Goal: Task Accomplishment & Management: Manage account settings

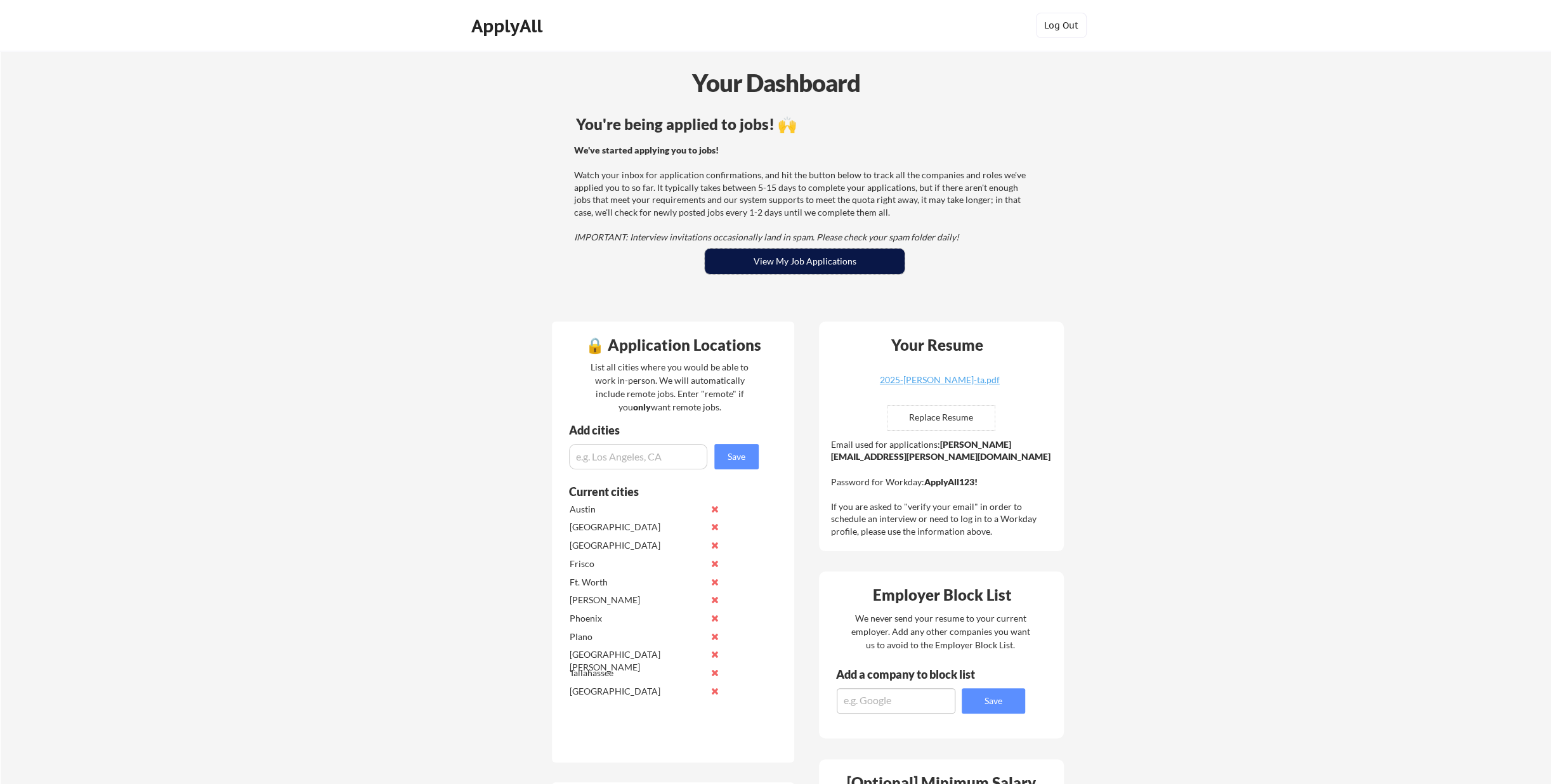
click at [773, 261] on button "View My Job Applications" at bounding box center [805, 261] width 200 height 25
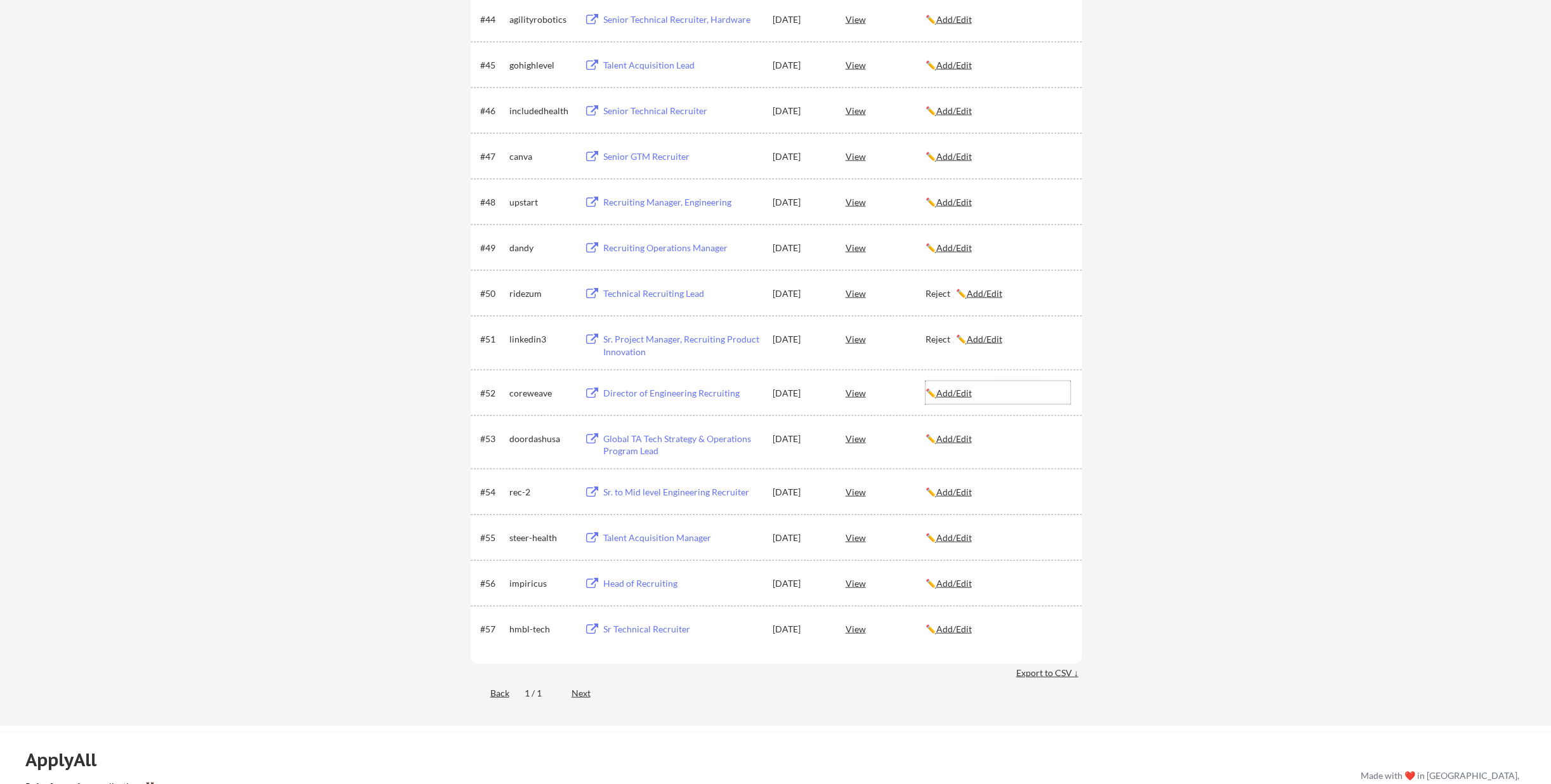
click at [955, 394] on u "Add/Edit" at bounding box center [953, 393] width 35 height 11
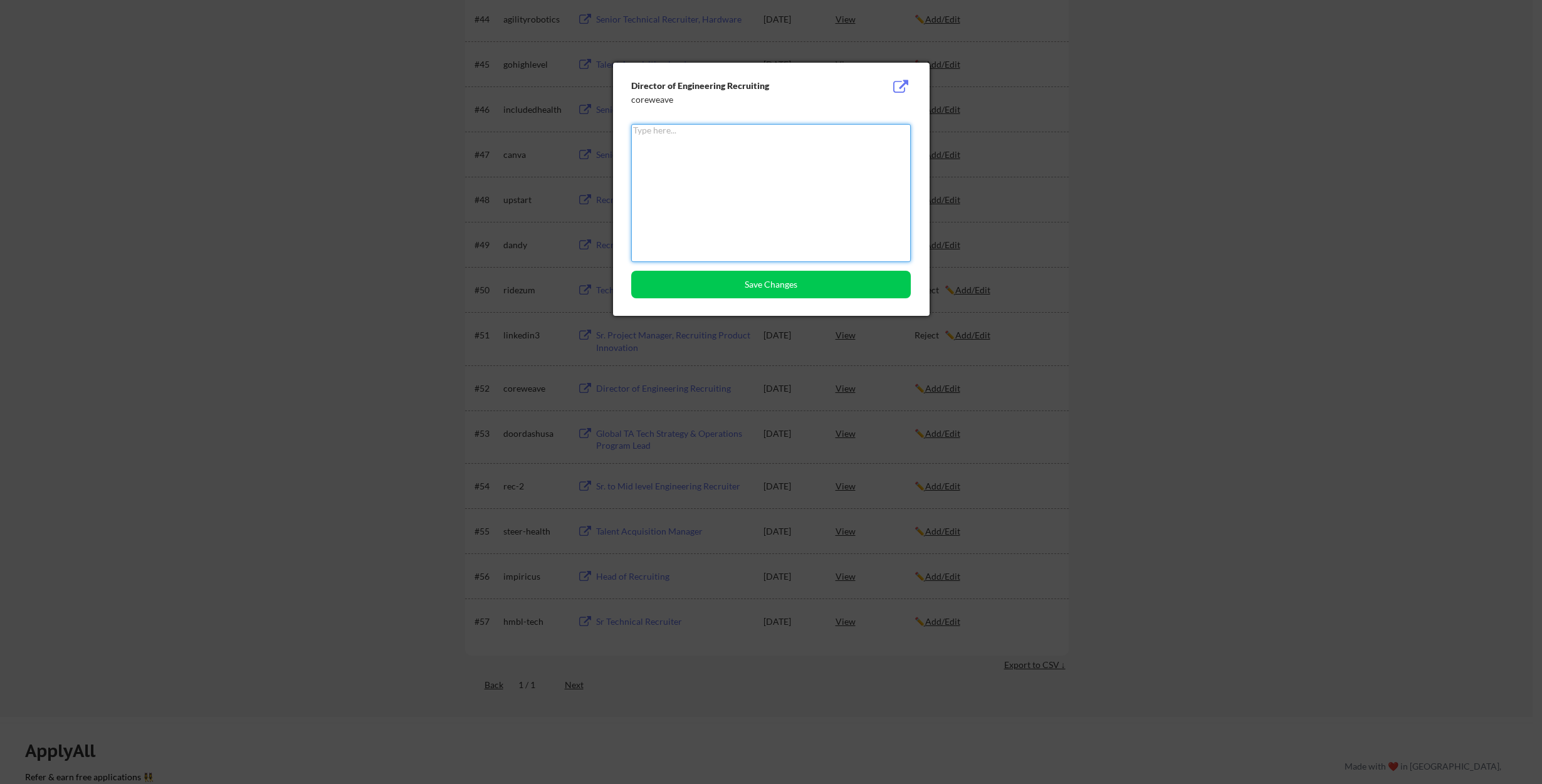
click at [656, 154] on textarea at bounding box center [771, 193] width 280 height 138
type textarea "Reject"
click at [748, 278] on button "Save Changes" at bounding box center [771, 284] width 280 height 28
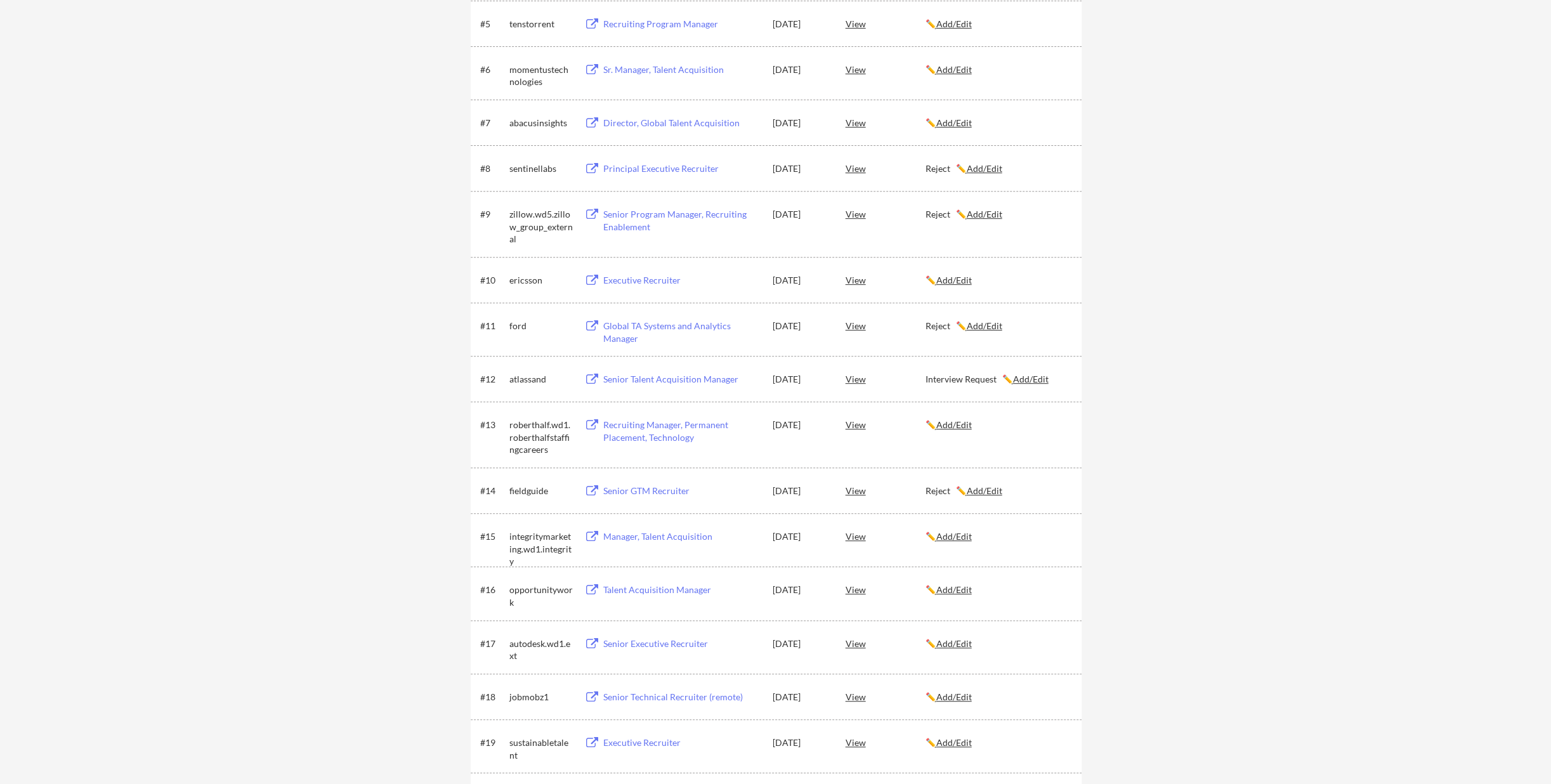
scroll to position [0, 0]
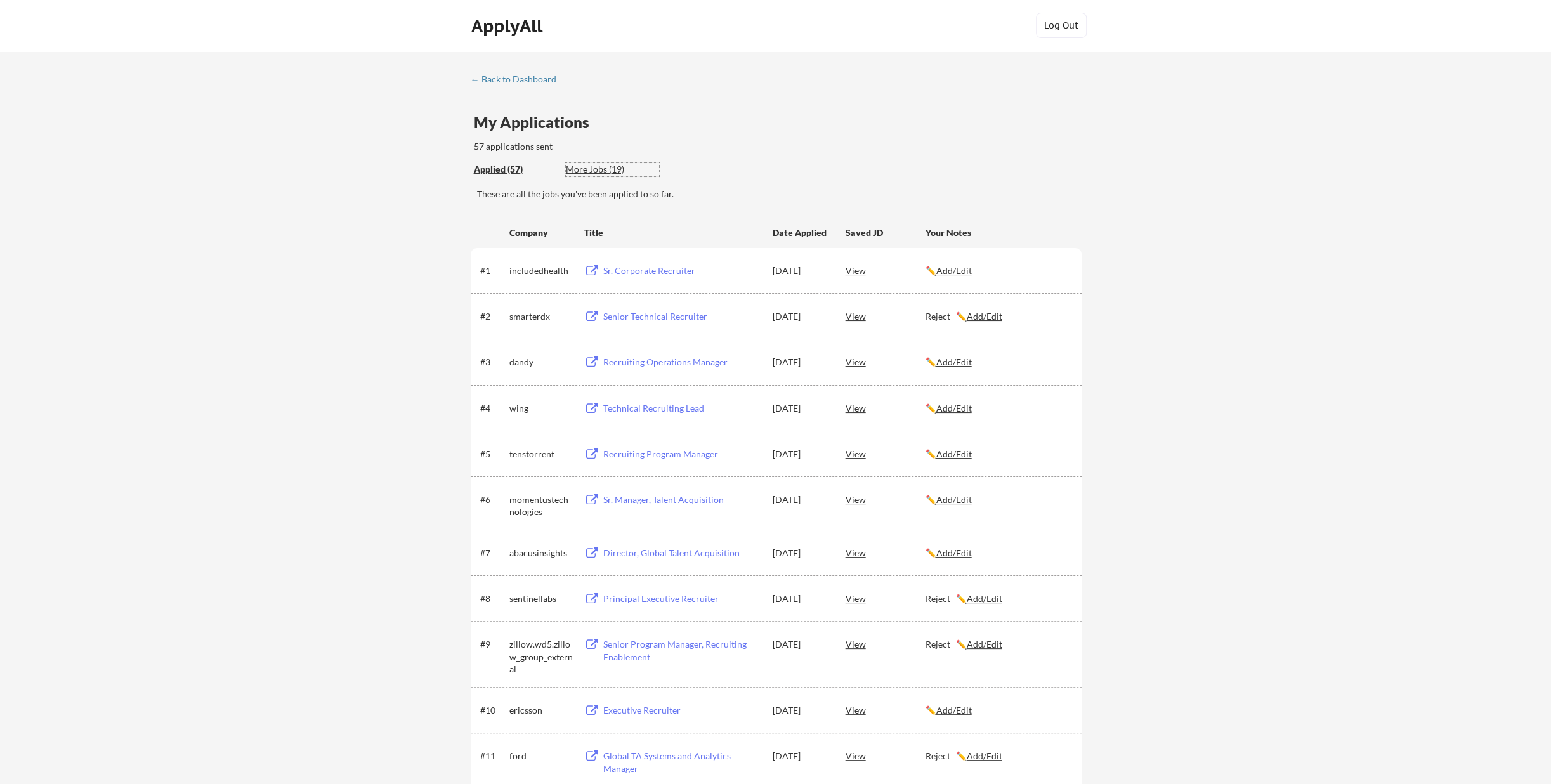
click at [598, 165] on div "More Jobs (19)" at bounding box center [612, 169] width 93 height 13
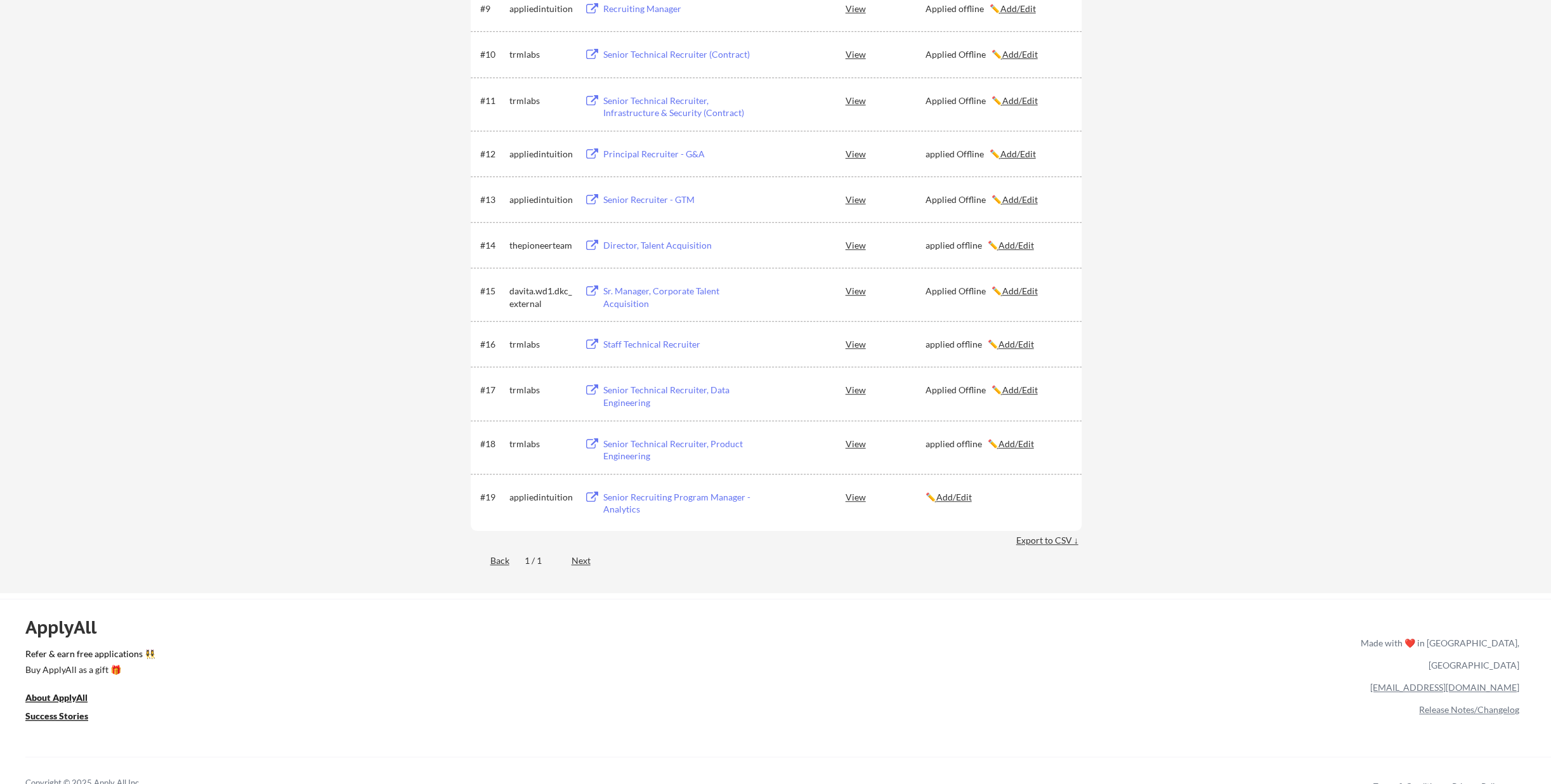
scroll to position [634, 0]
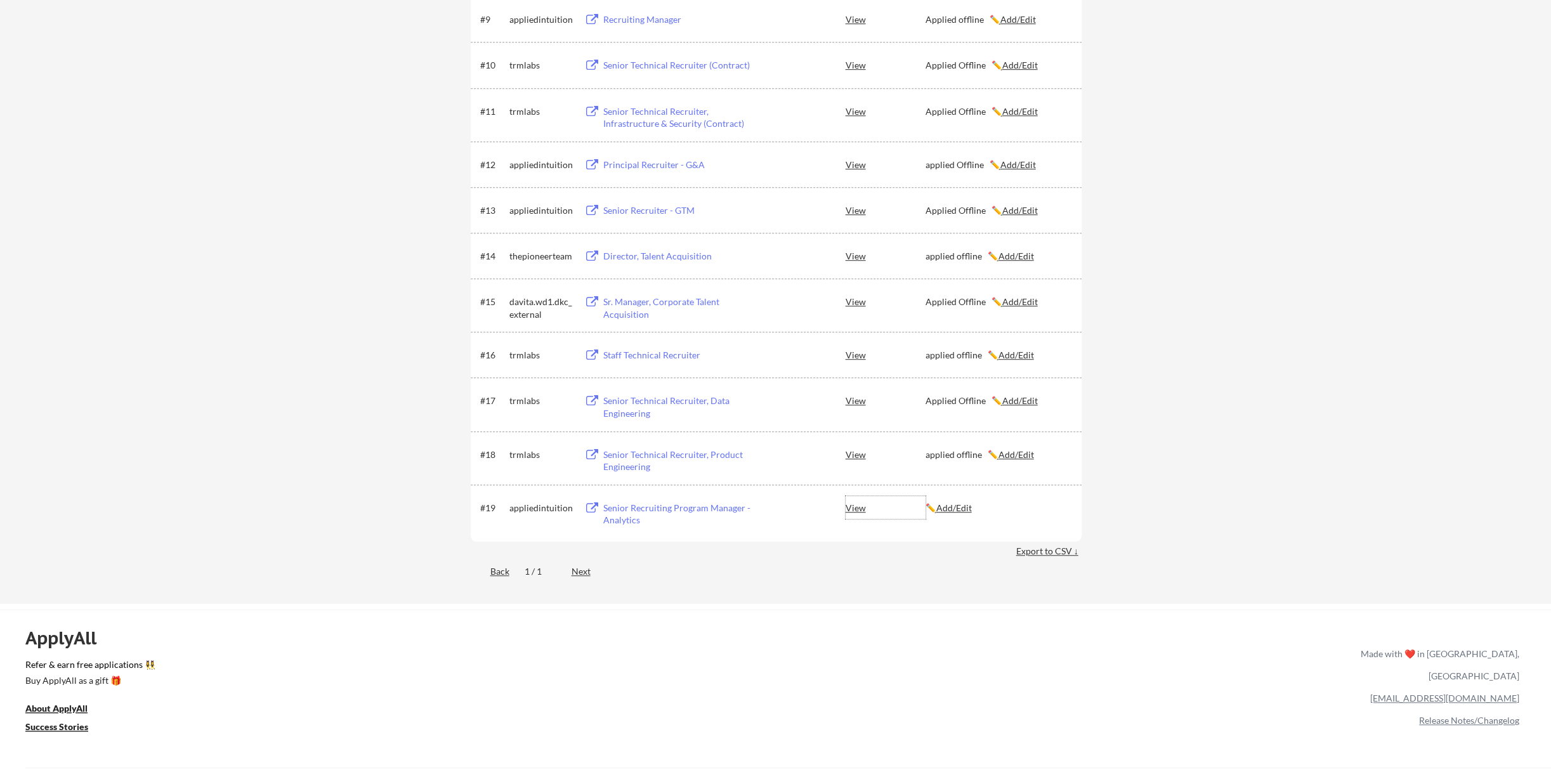
click at [859, 507] on div "View" at bounding box center [885, 508] width 80 height 23
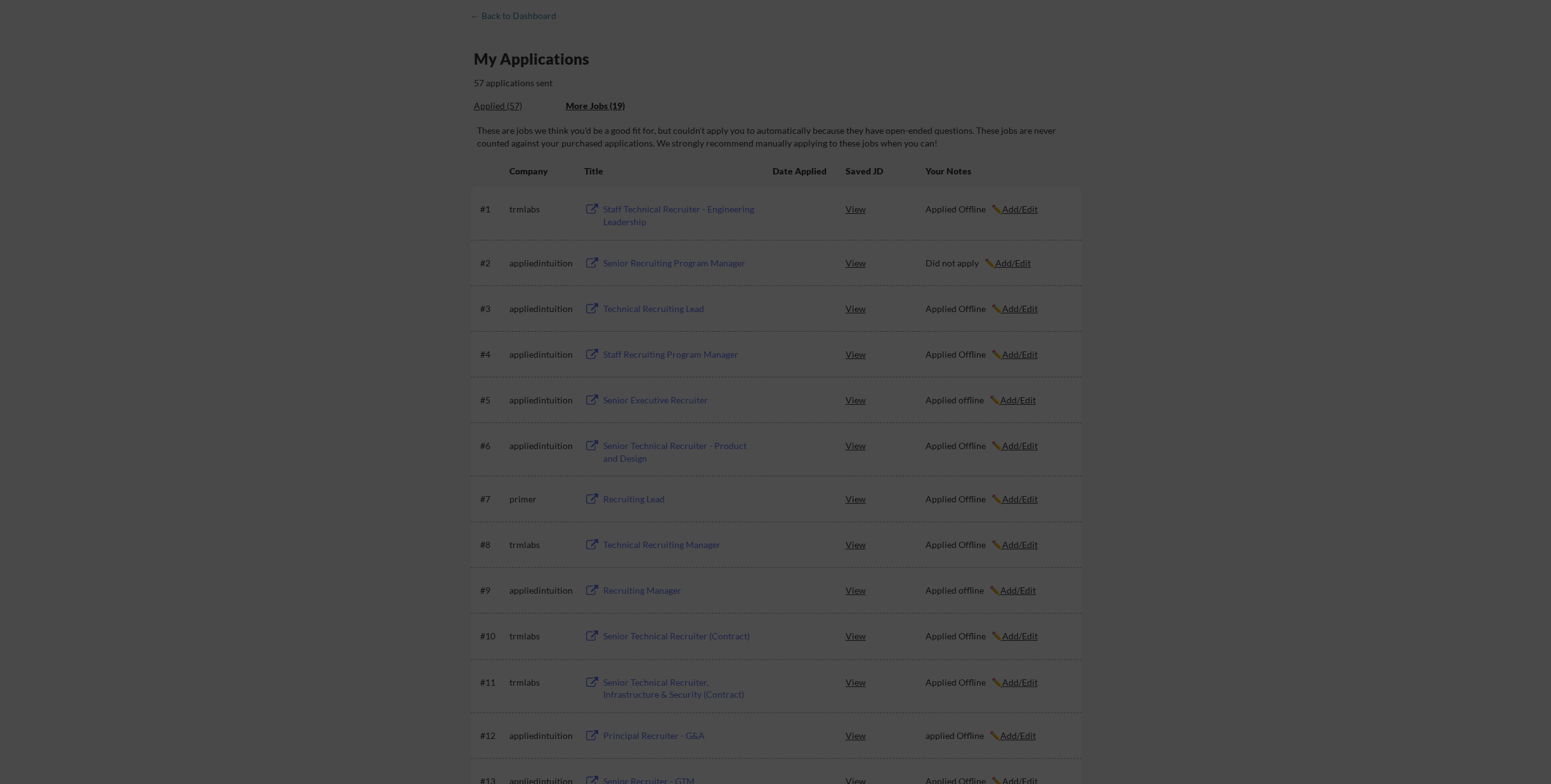
scroll to position [0, 0]
click at [1238, 170] on div at bounding box center [776, 392] width 1551 height 784
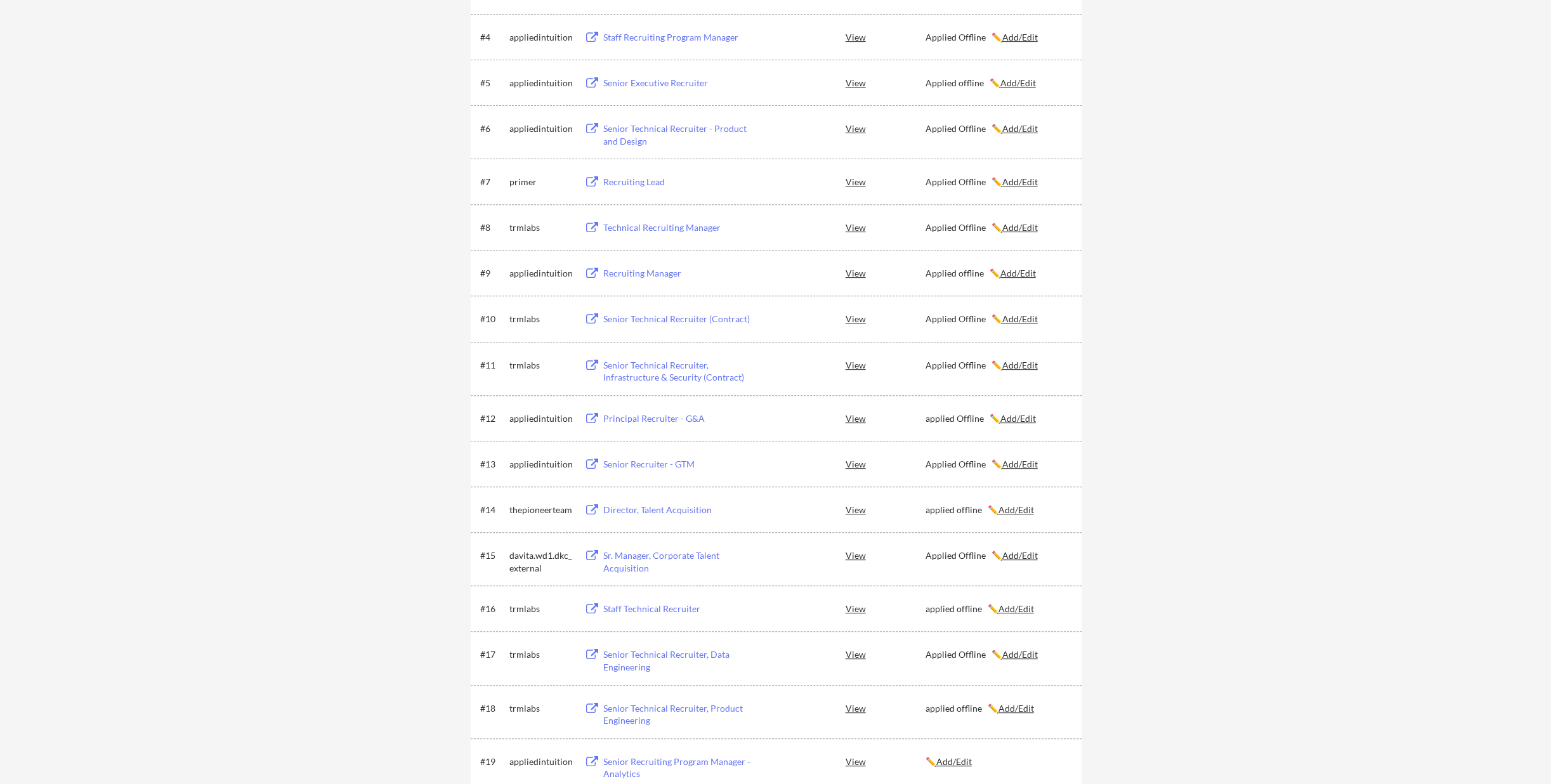
scroll to position [761, 0]
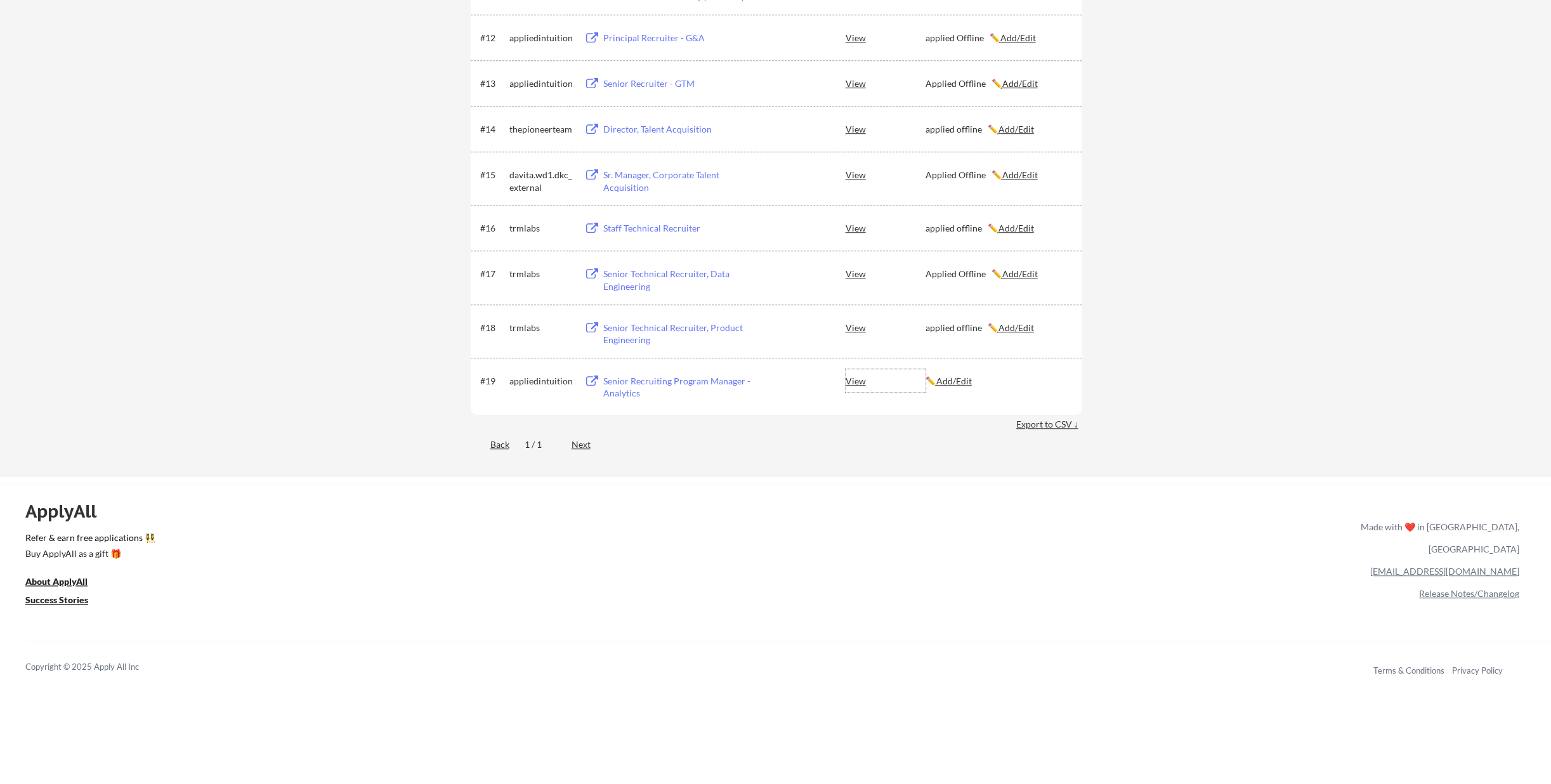
click at [855, 382] on div "View" at bounding box center [885, 380] width 80 height 23
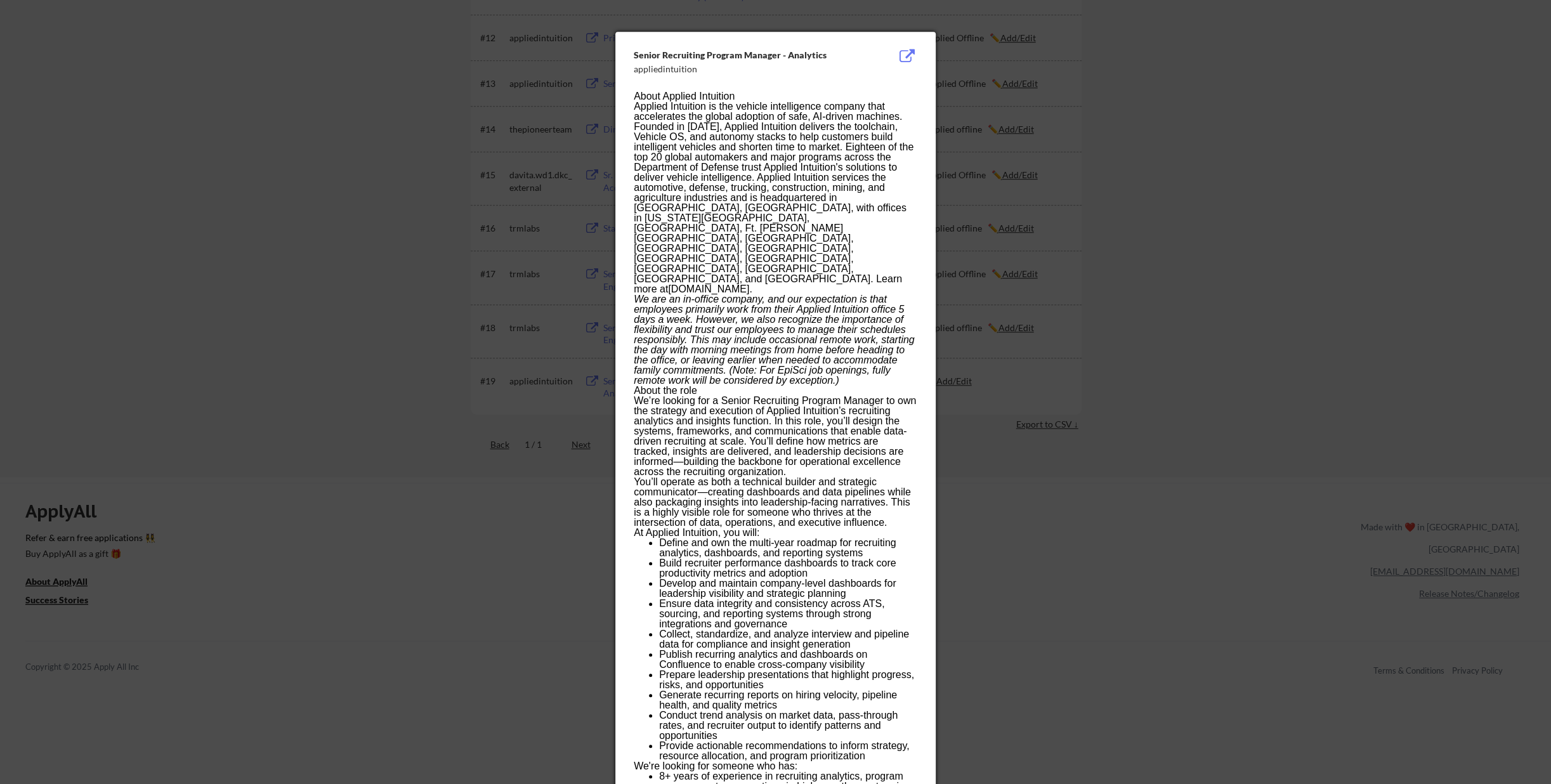
click at [1051, 569] on div at bounding box center [776, 392] width 1551 height 784
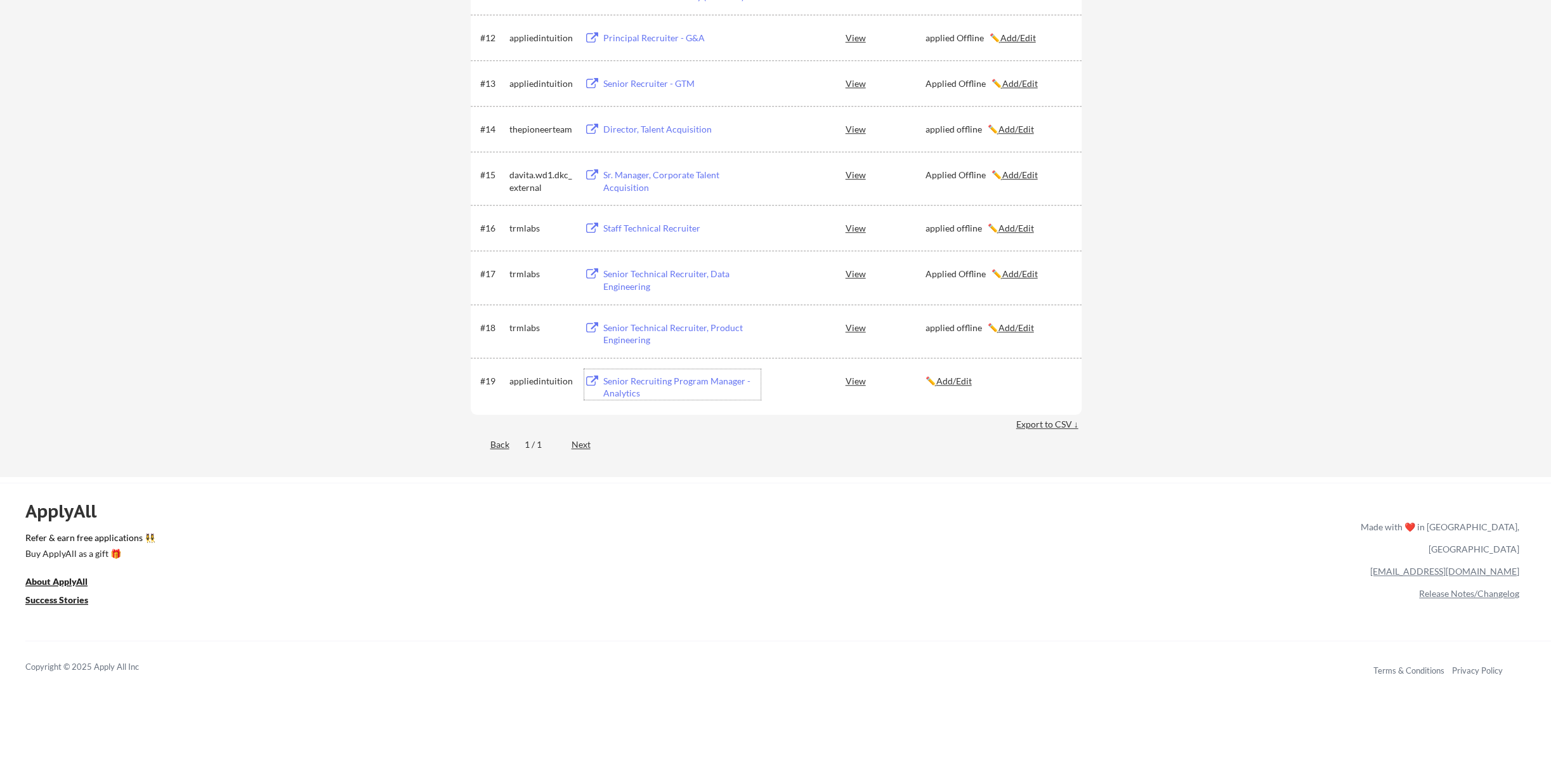
click at [655, 377] on div "Senior Recruiting Program Manager - Analytics" at bounding box center [682, 387] width 157 height 25
click at [963, 384] on u "Add/Edit" at bounding box center [953, 381] width 35 height 11
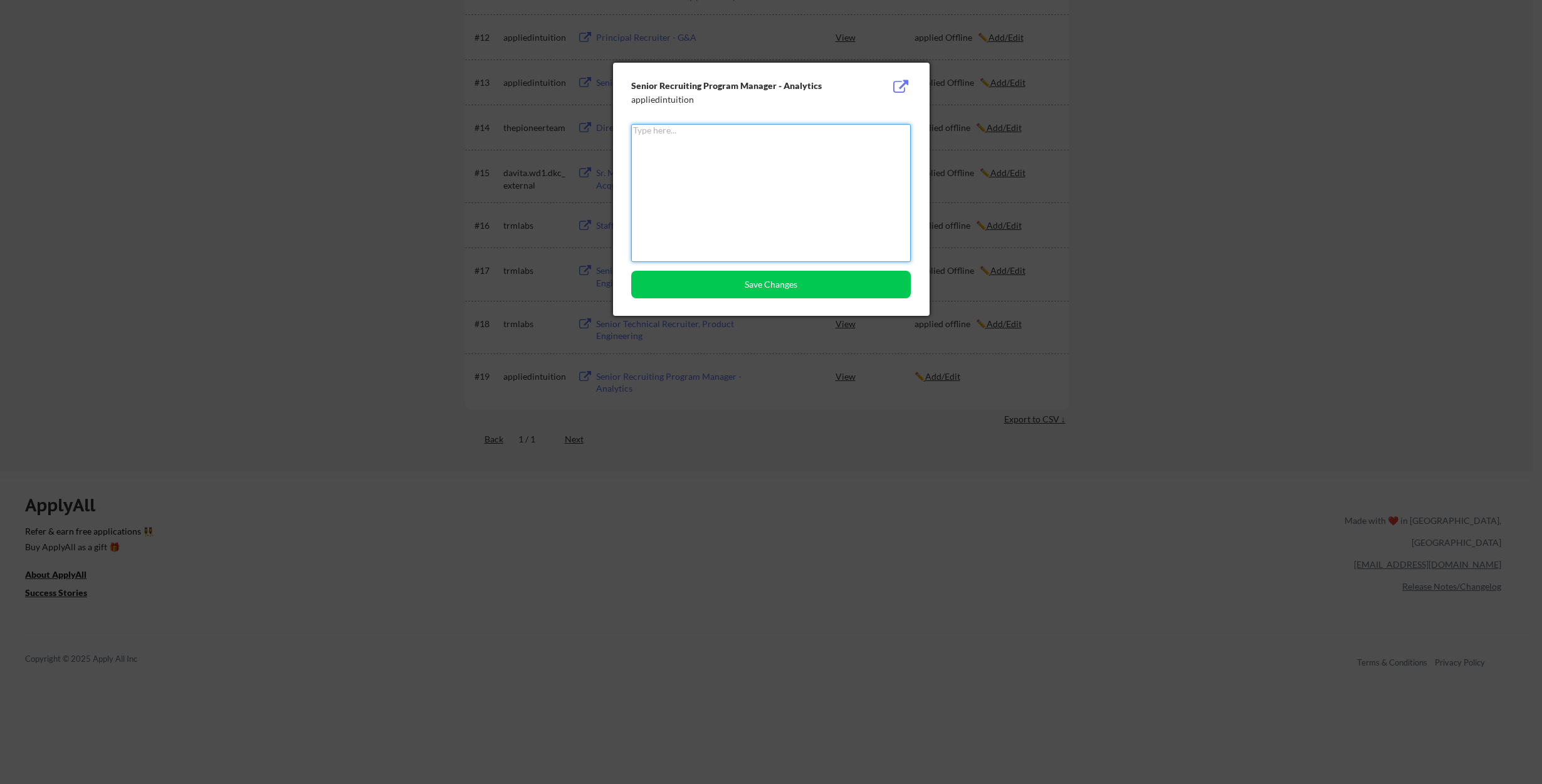
click at [768, 206] on textarea at bounding box center [771, 193] width 280 height 138
type textarea "Not Applied"
click at [791, 286] on button "Save Changes" at bounding box center [771, 284] width 280 height 28
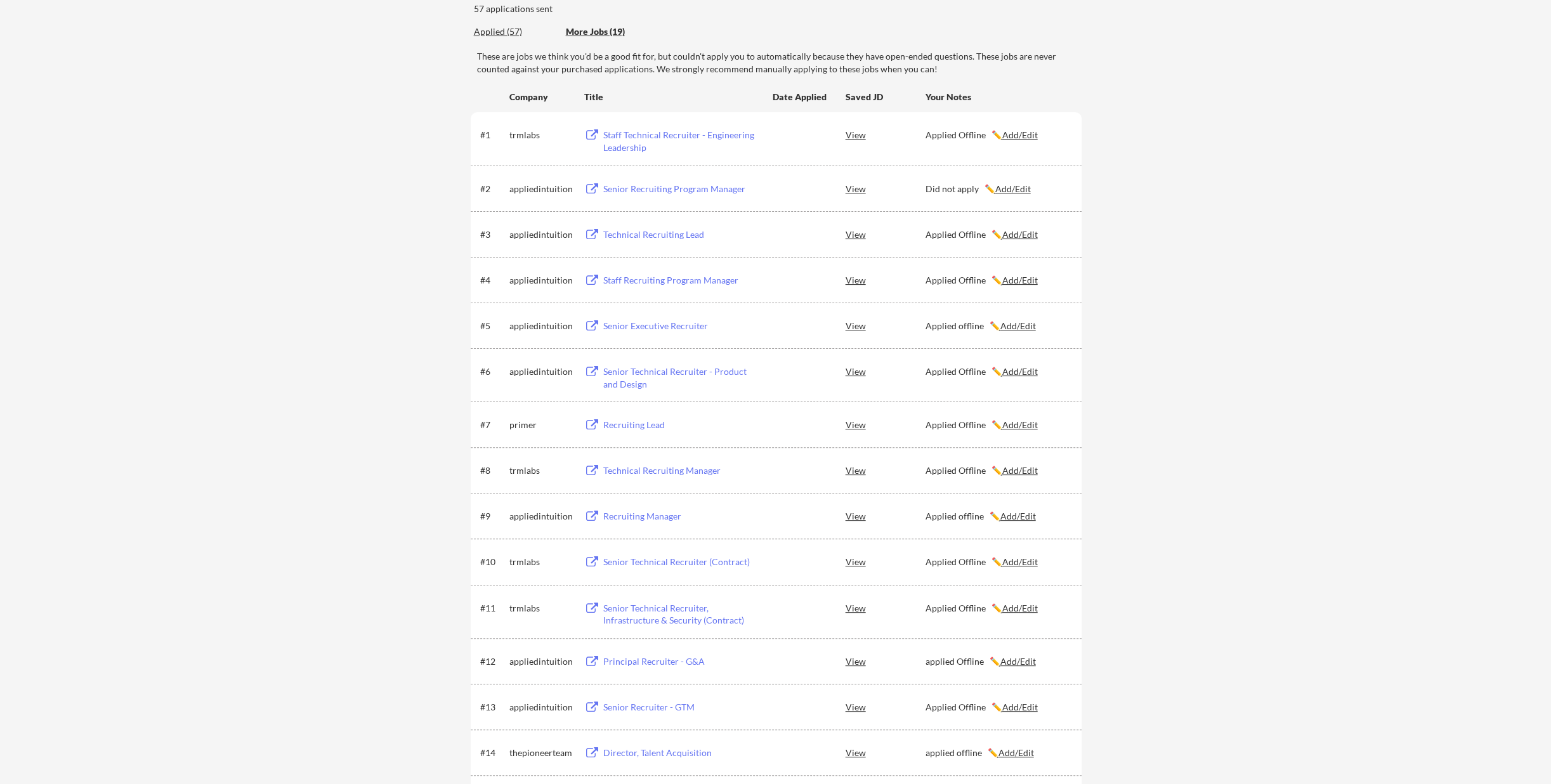
scroll to position [0, 0]
